Goal: Task Accomplishment & Management: Use online tool/utility

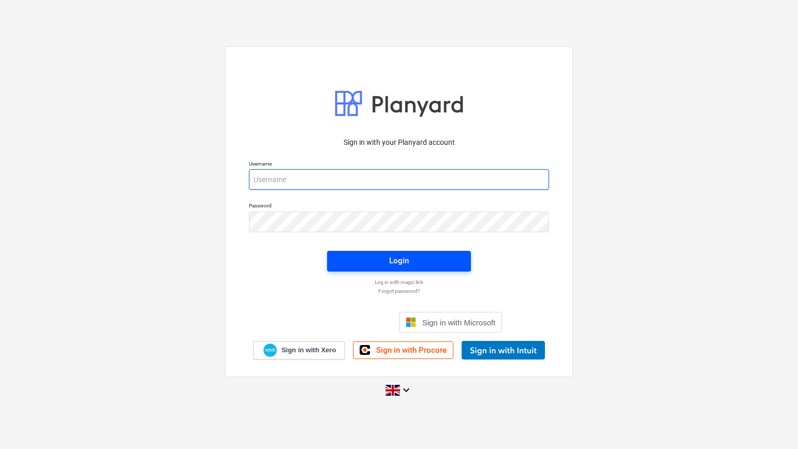
type input "[PERSON_NAME][EMAIL_ADDRESS][DOMAIN_NAME]"
click at [405, 255] on div "Login" at bounding box center [399, 260] width 20 height 13
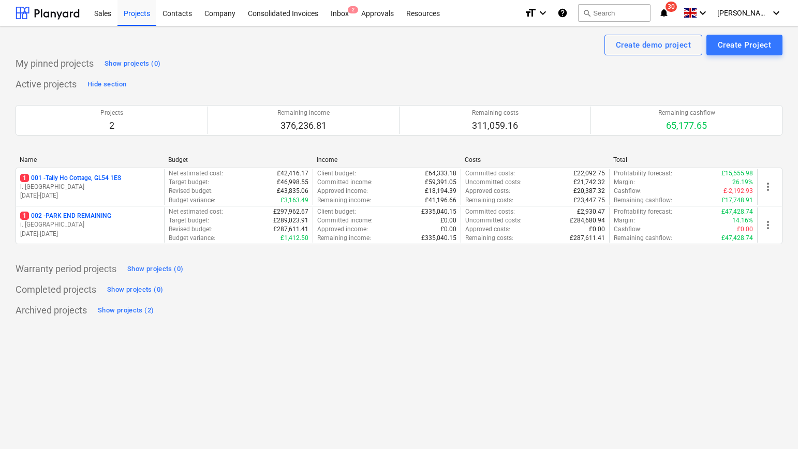
click at [99, 218] on p "1 002 - PARK END REMAINING" at bounding box center [65, 216] width 91 height 9
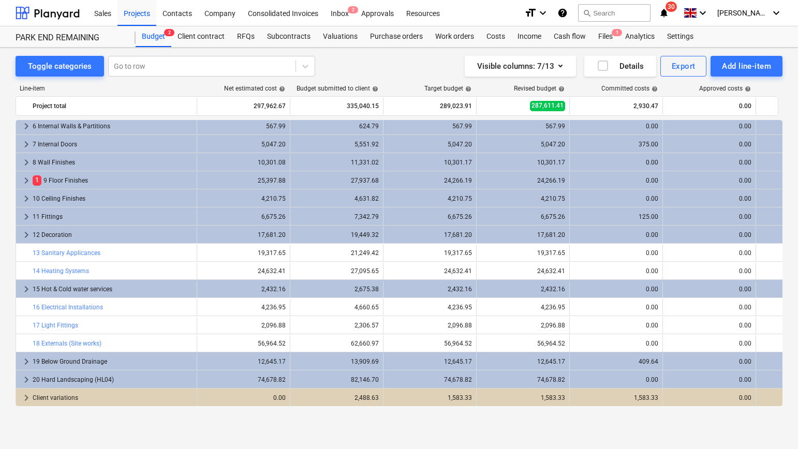
scroll to position [93, 0]
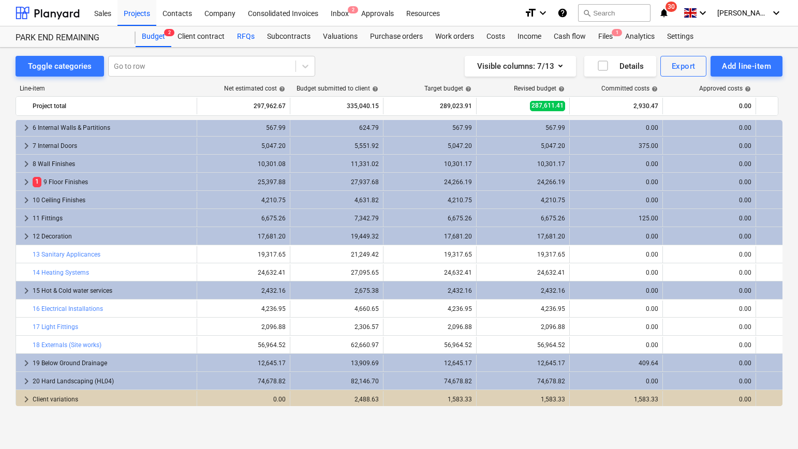
click at [244, 36] on div "RFQs" at bounding box center [246, 36] width 30 height 21
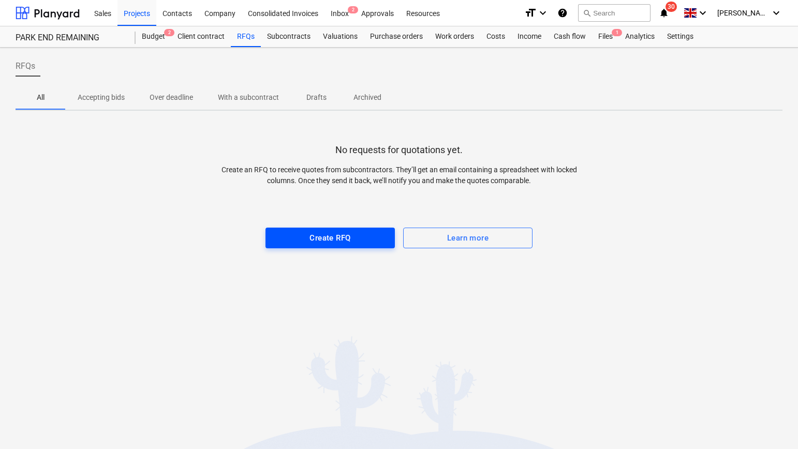
click at [335, 237] on div "Create RFQ" at bounding box center [330, 237] width 41 height 13
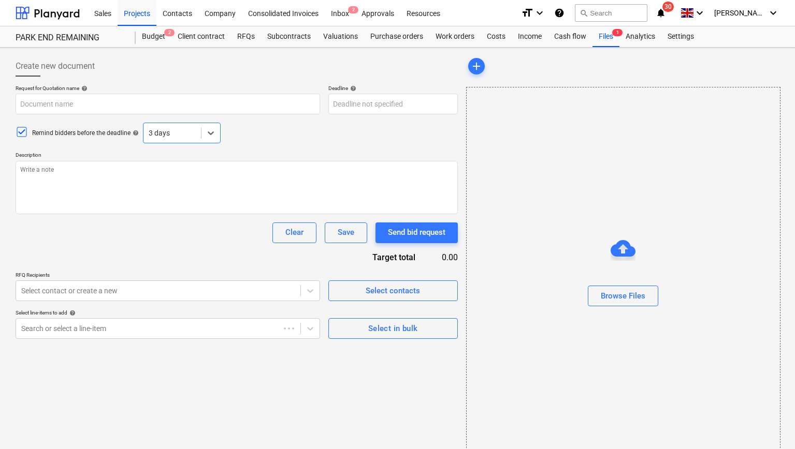
type textarea "x"
click at [283, 35] on div "Subcontracts" at bounding box center [289, 36] width 56 height 21
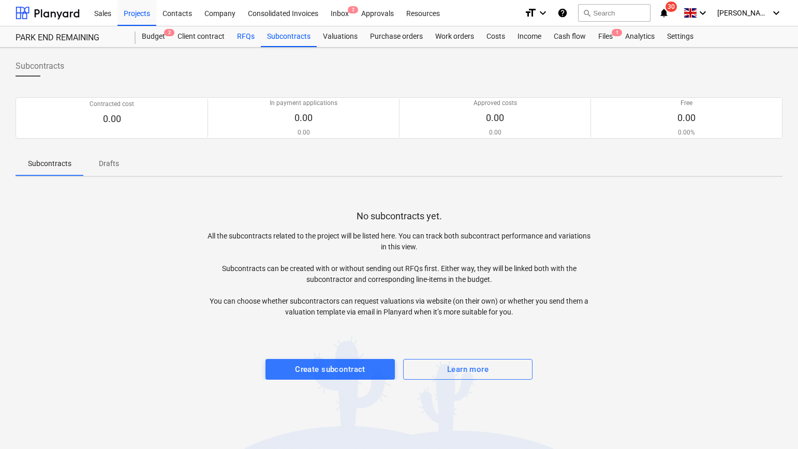
click at [241, 35] on div "RFQs" at bounding box center [246, 36] width 30 height 21
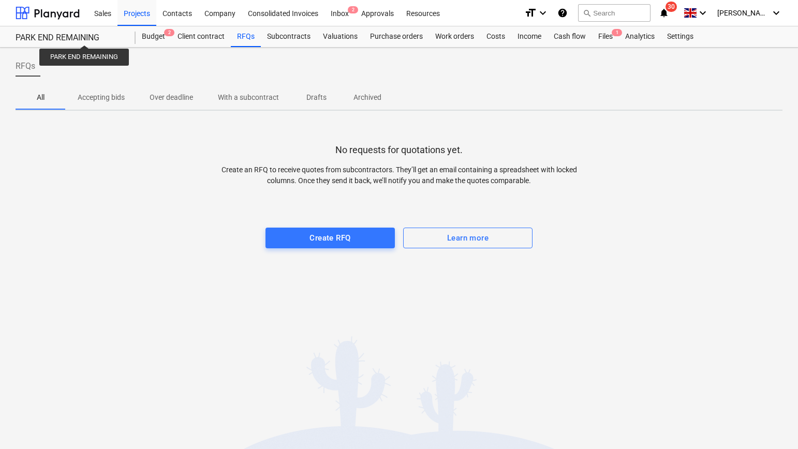
click at [84, 36] on div "PARK END REMAINING" at bounding box center [70, 38] width 108 height 11
